Goal: Book appointment/travel/reservation

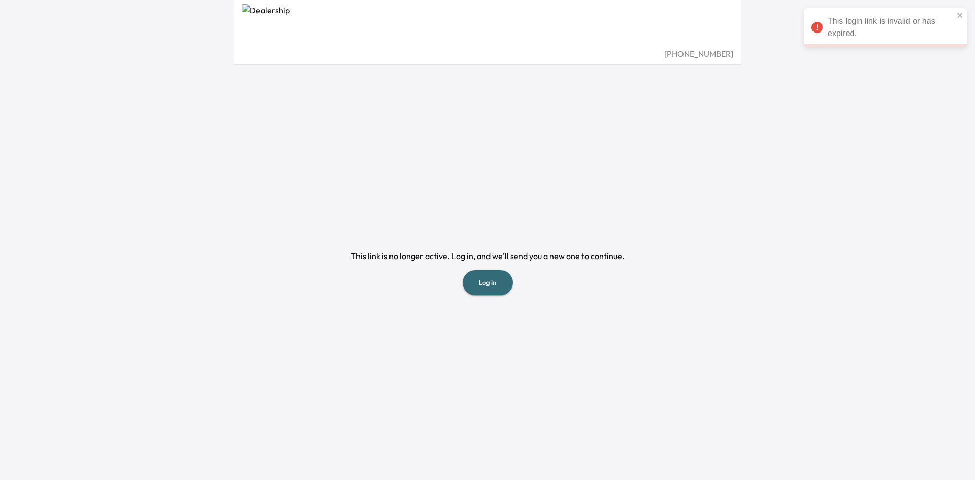
click at [542, 366] on div "This link is no longer active. Log in, and we’ll send you a new one to continue…" at bounding box center [488, 272] width 484 height 415
click at [500, 283] on button "Log in" at bounding box center [488, 282] width 50 height 25
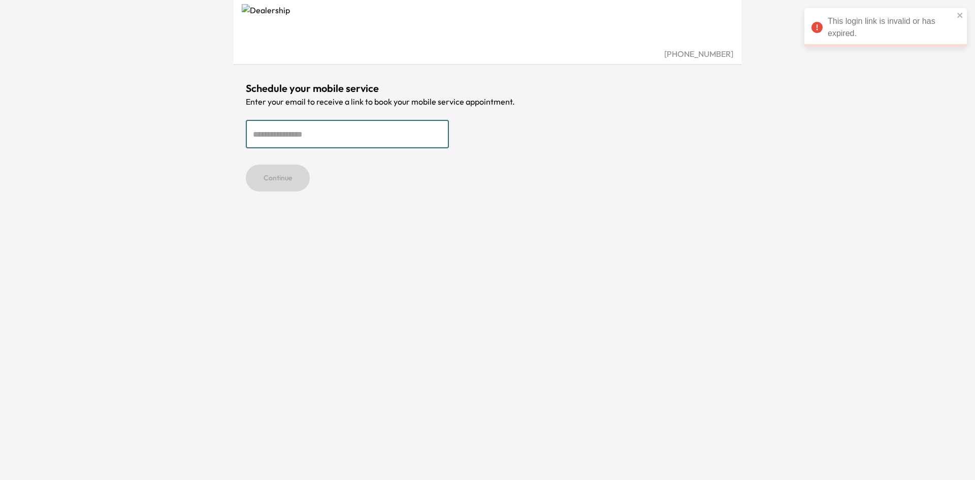
click at [325, 127] on input "email" at bounding box center [347, 134] width 203 height 28
type input "**********"
click at [268, 176] on button "Continue" at bounding box center [278, 178] width 64 height 27
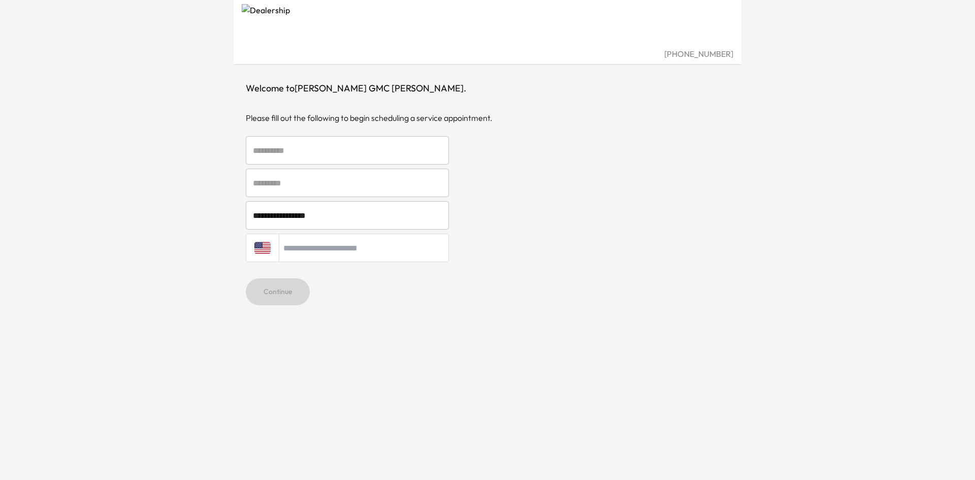
click at [341, 149] on input "text" at bounding box center [347, 150] width 203 height 28
click at [315, 150] on input "text" at bounding box center [347, 150] width 203 height 28
click at [311, 143] on input "text" at bounding box center [347, 150] width 203 height 28
type input "******"
click at [307, 176] on input "text" at bounding box center [347, 183] width 203 height 28
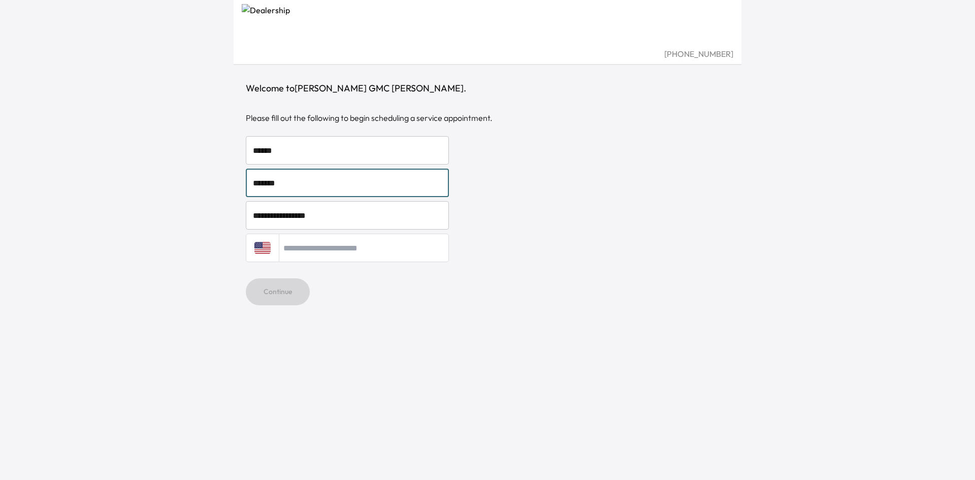
type input "*******"
click at [338, 251] on input "tel" at bounding box center [364, 248] width 170 height 28
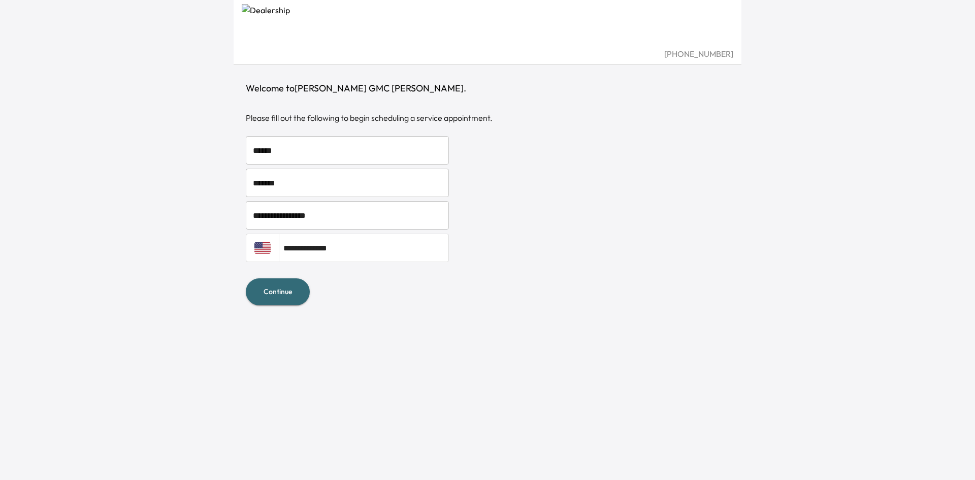
type input "**********"
click at [279, 290] on button "Continue" at bounding box center [278, 291] width 64 height 27
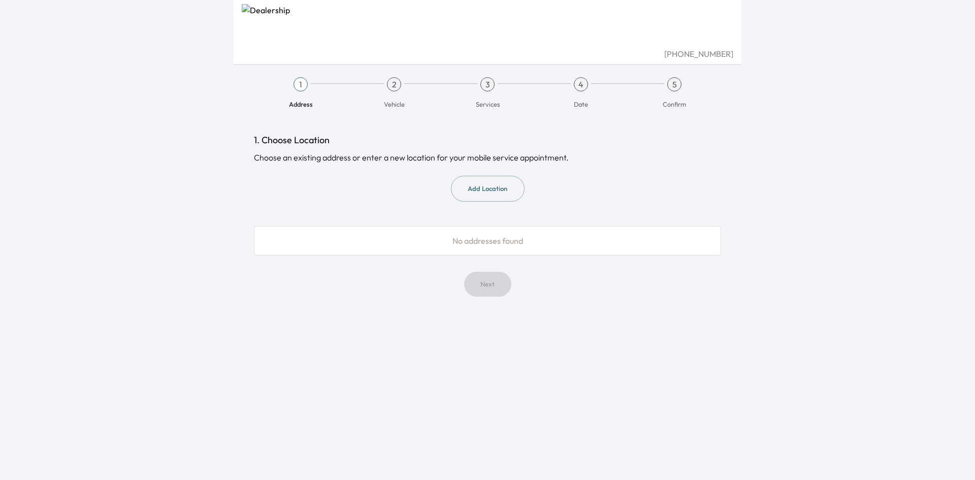
click at [497, 190] on button "Add Location" at bounding box center [488, 189] width 74 height 26
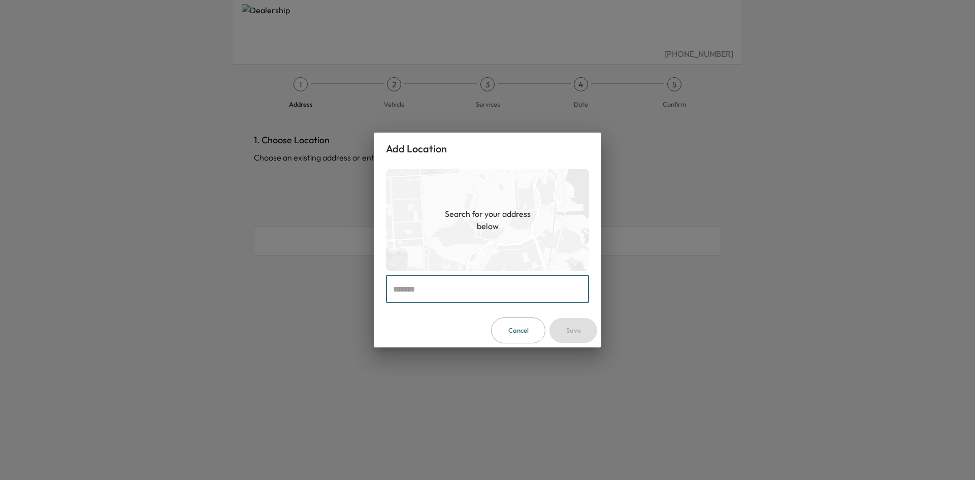
click at [428, 293] on input "text" at bounding box center [487, 289] width 203 height 28
click at [433, 290] on input "text" at bounding box center [487, 289] width 203 height 28
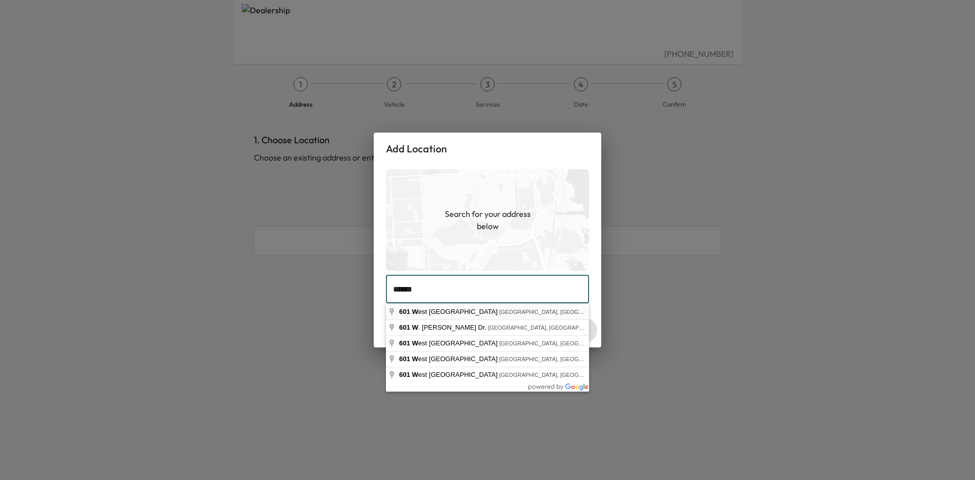
type input "**********"
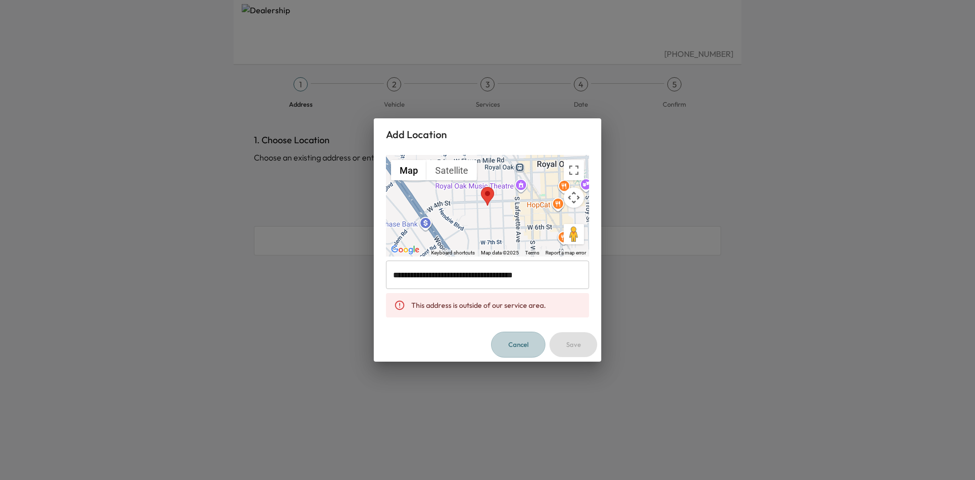
click at [523, 351] on button "Cancel" at bounding box center [518, 345] width 54 height 26
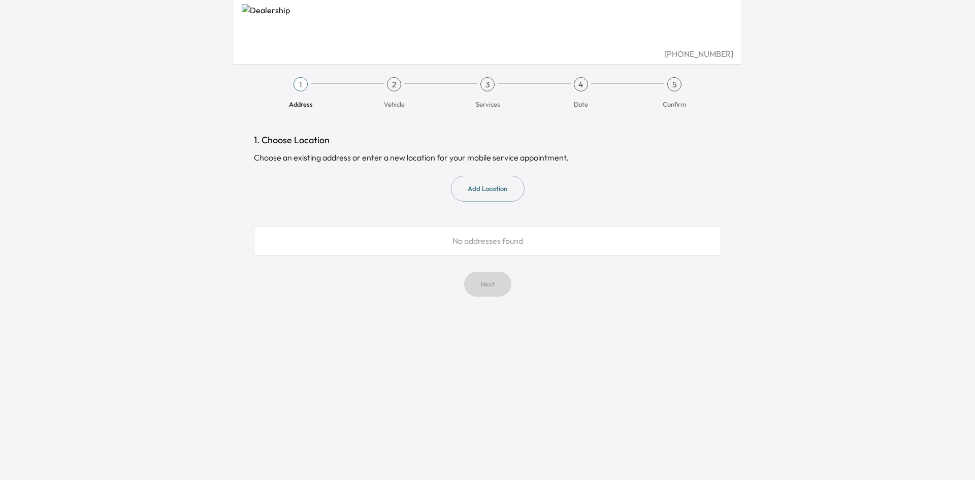
click at [382, 243] on div "No addresses found" at bounding box center [487, 240] width 467 height 29
click at [481, 184] on button "Add Location" at bounding box center [488, 189] width 74 height 26
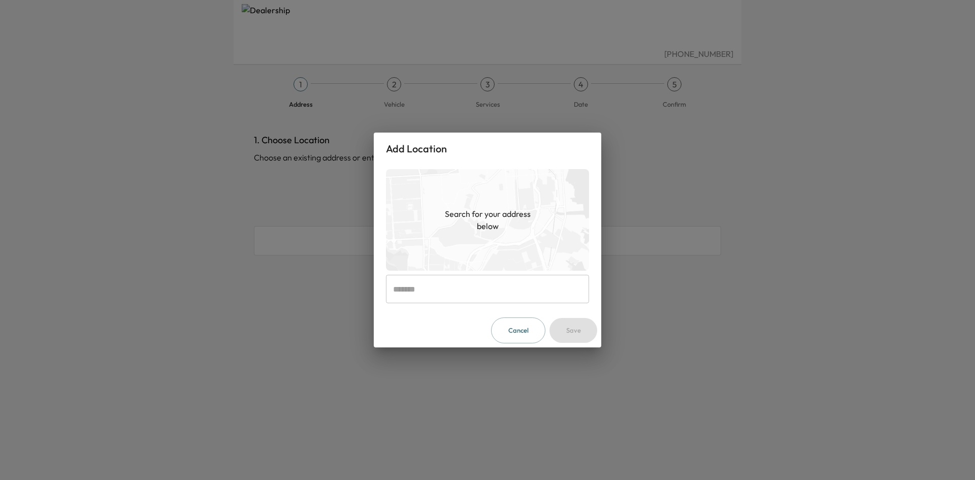
click at [429, 287] on input "text" at bounding box center [487, 289] width 203 height 28
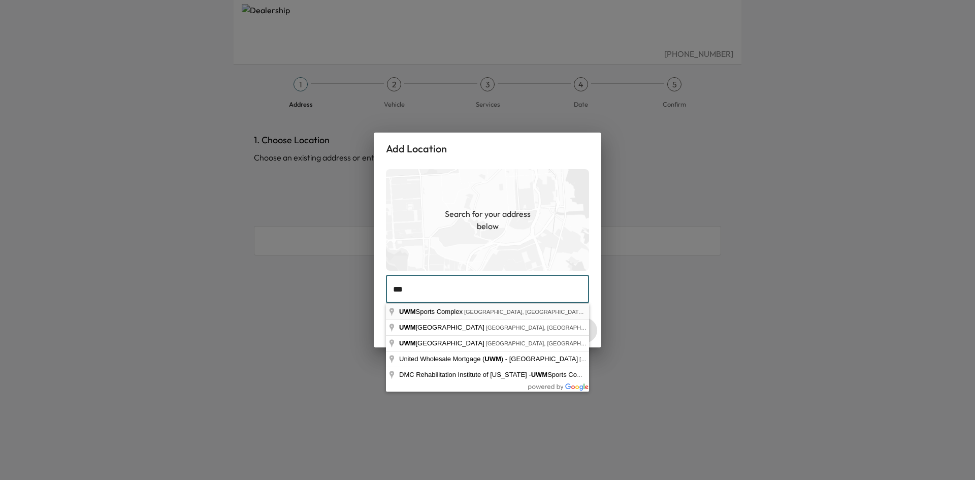
type input "**********"
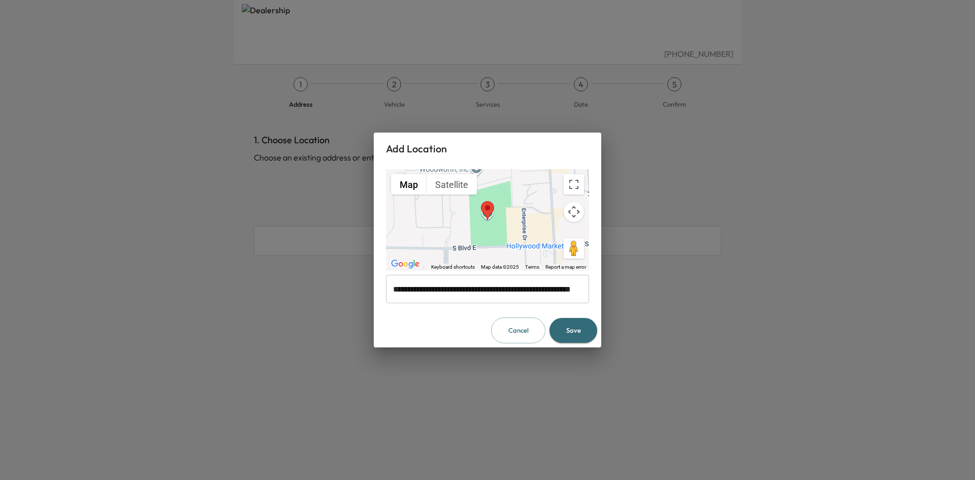
click at [571, 331] on button "Save" at bounding box center [574, 330] width 48 height 25
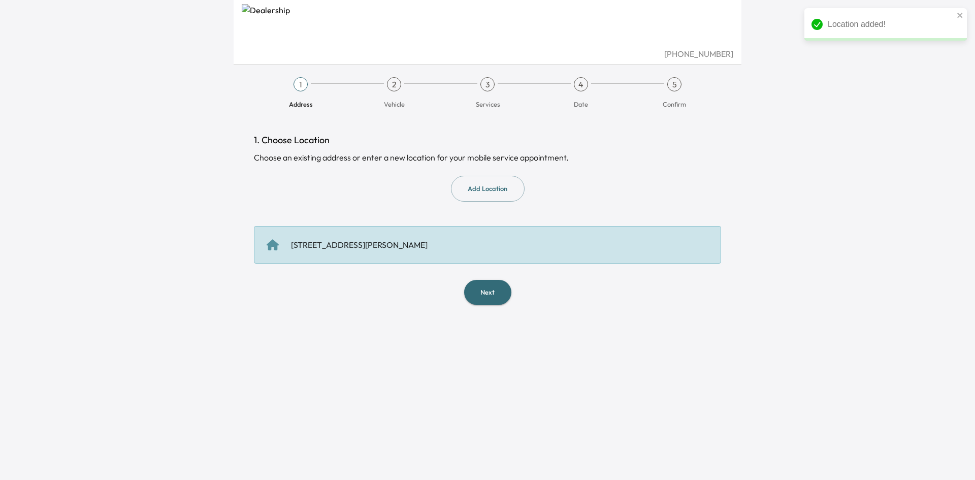
click at [562, 307] on div "1. Choose Location Choose an existing address or enter a new location for your …" at bounding box center [488, 219] width 484 height 204
click at [490, 294] on button "Next" at bounding box center [487, 292] width 47 height 25
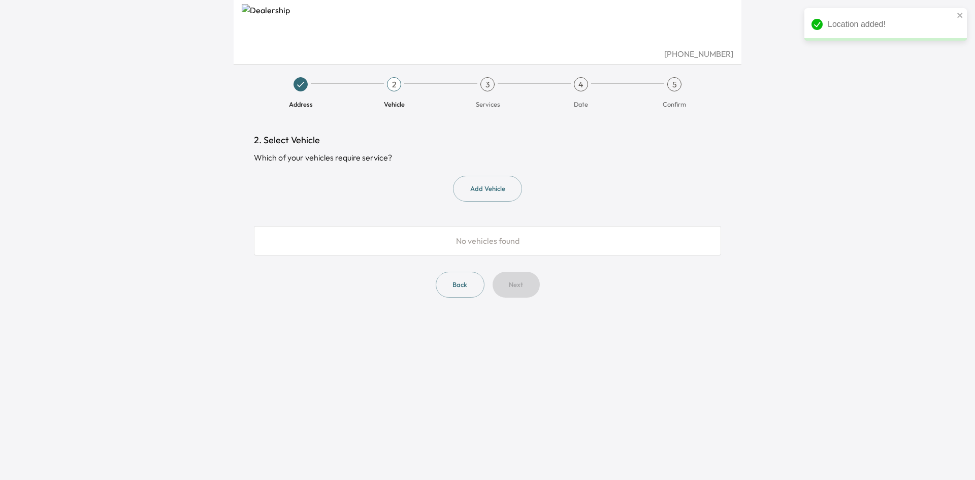
click at [495, 191] on button "Add Vehicle" at bounding box center [487, 189] width 69 height 26
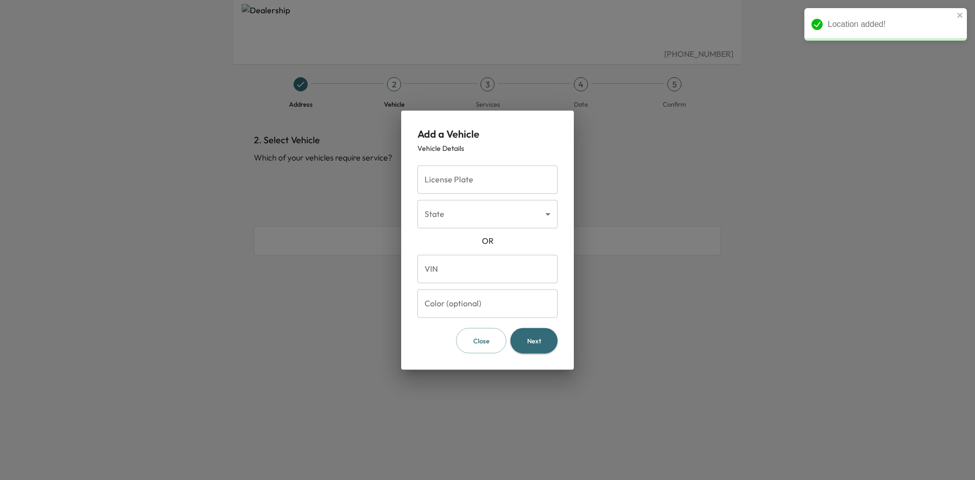
click at [468, 189] on input "License Plate" at bounding box center [488, 179] width 140 height 28
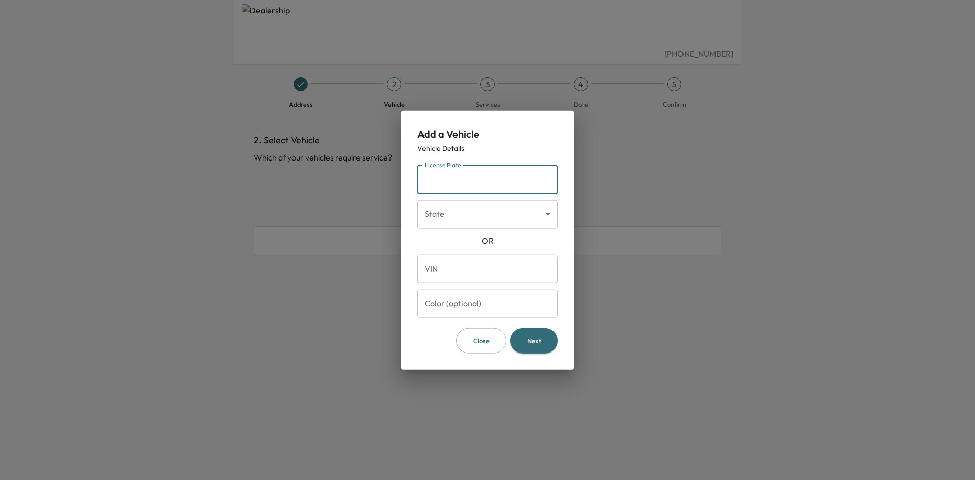
click at [646, 272] on div at bounding box center [487, 240] width 975 height 480
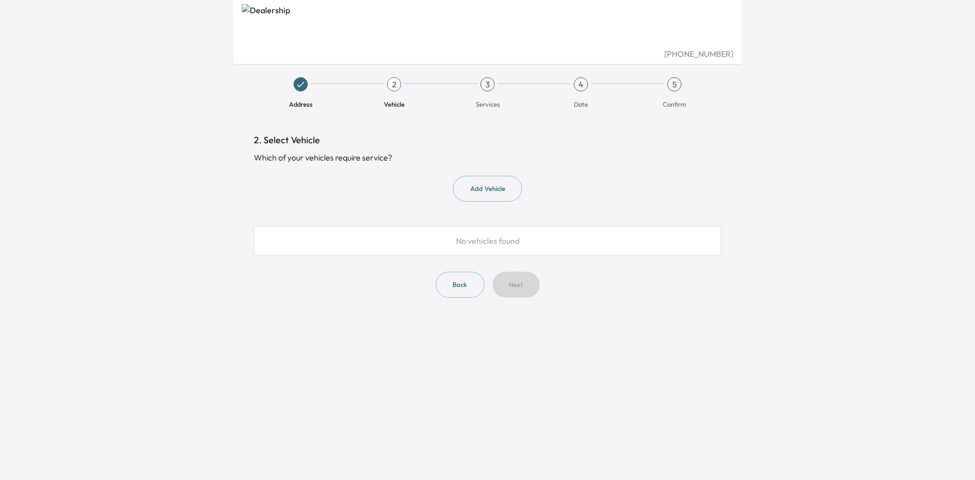
drag, startPoint x: 486, startPoint y: 78, endPoint x: 489, endPoint y: 89, distance: 12.1
click at [487, 78] on div "3" at bounding box center [488, 84] width 14 height 14
click at [491, 96] on span "Services" at bounding box center [487, 99] width 85 height 17
